Goal: Ask a question

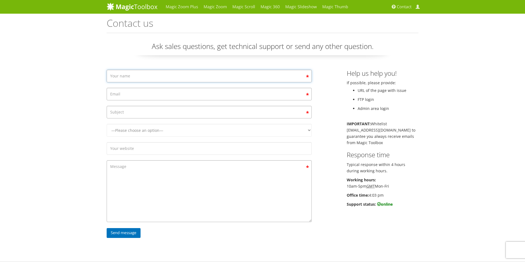
click at [141, 77] on input "Contact form" at bounding box center [209, 76] width 205 height 13
type input "[PERSON_NAME]"
type input "[PERSON_NAME][EMAIL_ADDRESS][DOMAIN_NAME]"
click at [127, 111] on input "Contact form" at bounding box center [209, 112] width 205 height 13
type input "How to deselect products so spin does not apply?"
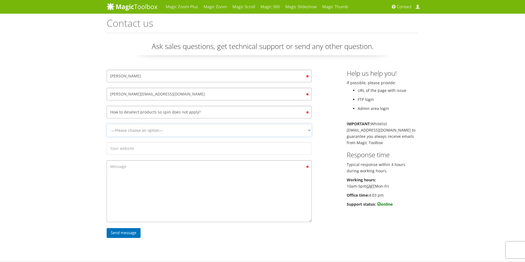
click at [123, 134] on select "—Please choose an option— Magic Zoom Magic Zoom Plus Magic Thumb Magic Slidesho…" at bounding box center [209, 130] width 205 height 13
select select "Magic 360"
click at [107, 124] on select "—Please choose an option— Magic Zoom Magic Zoom Plus Magic Thumb Magic Slidesho…" at bounding box center [209, 130] width 205 height 13
click at [137, 149] on input "Contact form" at bounding box center [209, 148] width 205 height 13
paste input "[URL][DOMAIN_NAME]"
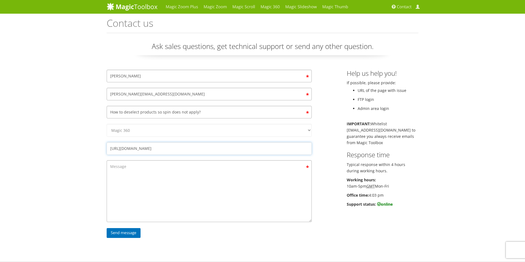
drag, startPoint x: 186, startPoint y: 149, endPoint x: 310, endPoint y: 150, distance: 124.1
click at [310, 150] on input "[URL][DOMAIN_NAME]" at bounding box center [209, 148] width 205 height 13
type input "[URL][DOMAIN_NAME]"
click at [168, 169] on textarea "Contact form" at bounding box center [209, 191] width 205 height 62
drag, startPoint x: 185, startPoint y: 202, endPoint x: 108, endPoint y: 201, distance: 76.3
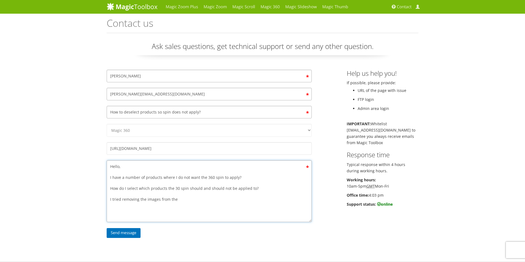
click at [108, 201] on textarea "Hello, I have a number of products where I do not want the 360 spin to apply? H…" at bounding box center [209, 191] width 205 height 62
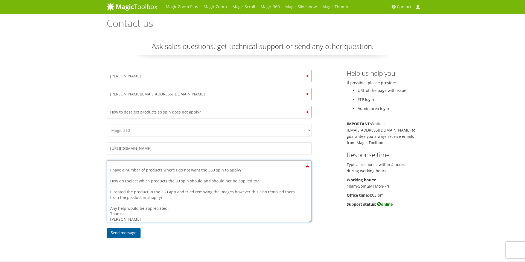
type textarea "Hello, I have a number of products where I do not want the 360 spin to apply? H…"
drag, startPoint x: 129, startPoint y: 230, endPoint x: 131, endPoint y: 234, distance: 4.3
click at [129, 230] on input "Send message" at bounding box center [124, 233] width 34 height 10
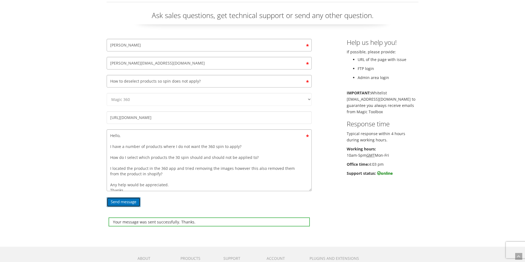
scroll to position [38, 0]
